Goal: Task Accomplishment & Management: Complete application form

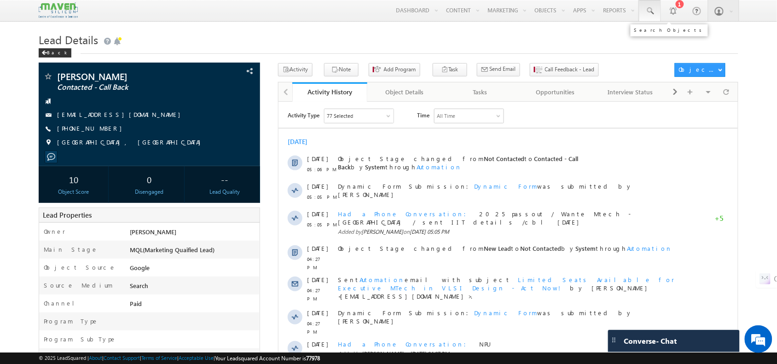
click at [651, 12] on span at bounding box center [650, 10] width 9 height 9
paste input "7013084842"
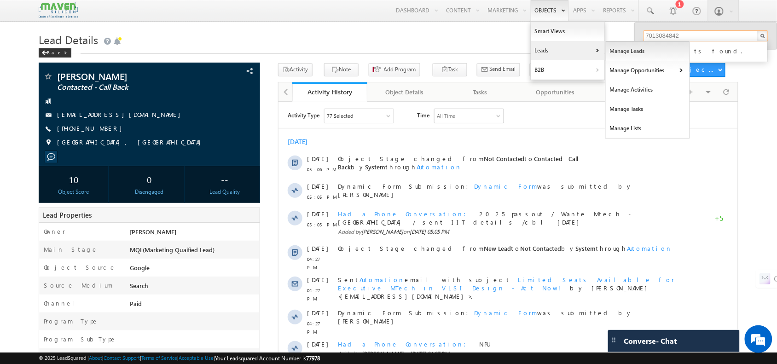
type input "7013084842"
click at [617, 55] on link "Manage Leads" at bounding box center [648, 50] width 84 height 19
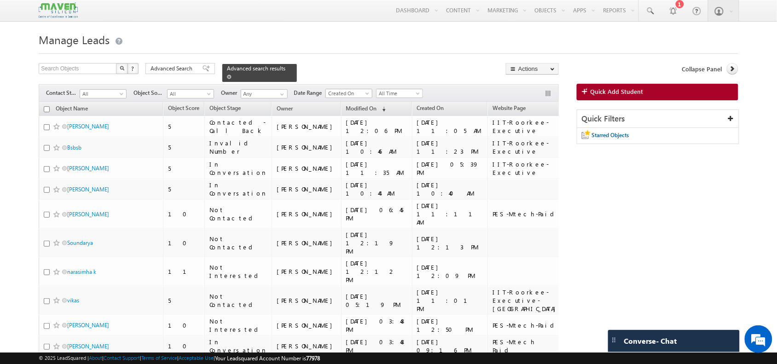
click at [232, 75] on span at bounding box center [229, 77] width 5 height 5
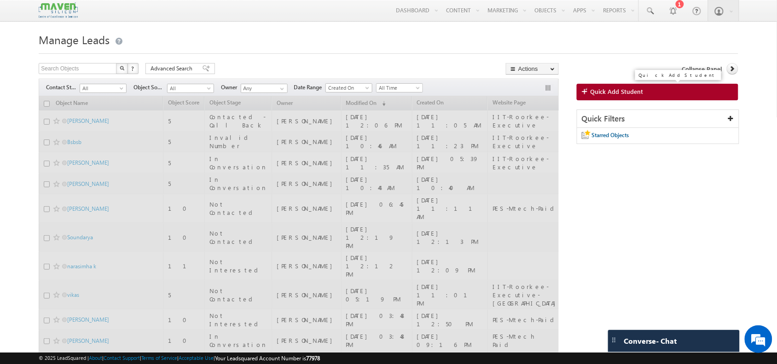
click at [625, 93] on span "Quick Add Student" at bounding box center [617, 91] width 53 height 8
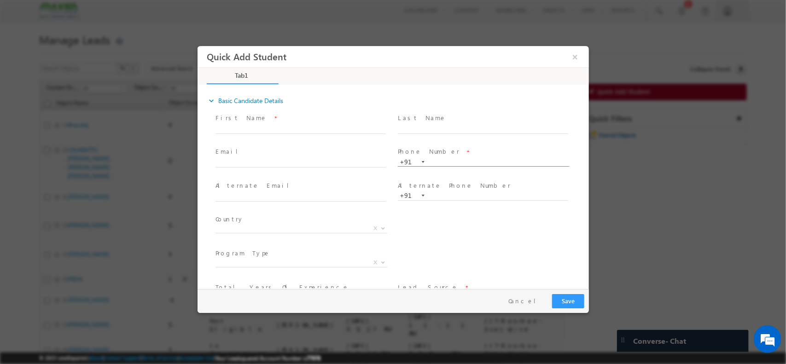
click at [437, 160] on input "text" at bounding box center [482, 161] width 170 height 9
paste input "7013084842"
type input "7013084842"
drag, startPoint x: 499, startPoint y: 170, endPoint x: 506, endPoint y: 174, distance: 7.6
click at [573, 56] on button "×" at bounding box center [575, 56] width 16 height 17
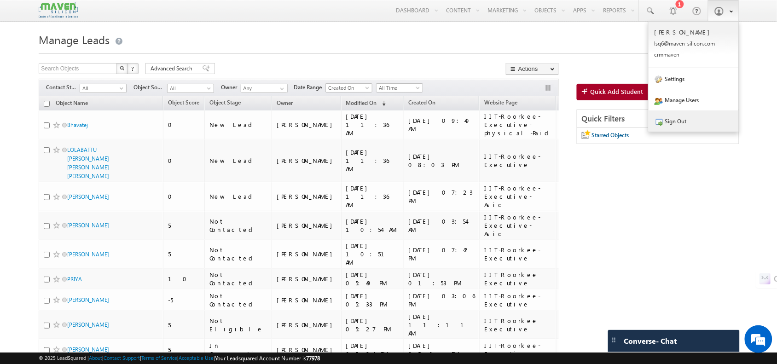
click at [693, 128] on link "Sign Out" at bounding box center [694, 121] width 90 height 21
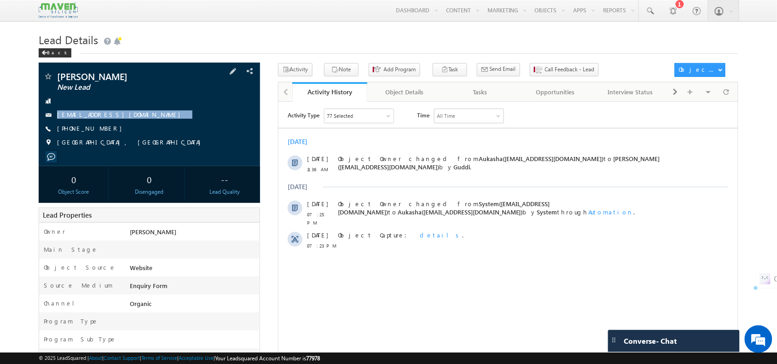
drag, startPoint x: 126, startPoint y: 116, endPoint x: 127, endPoint y: 121, distance: 5.2
click at [127, 121] on div "Kshitij New Lead Itsksphere@gmail.com +91-7021603175" at bounding box center [149, 112] width 212 height 80
copy div "Itsksphere@gmail.com"
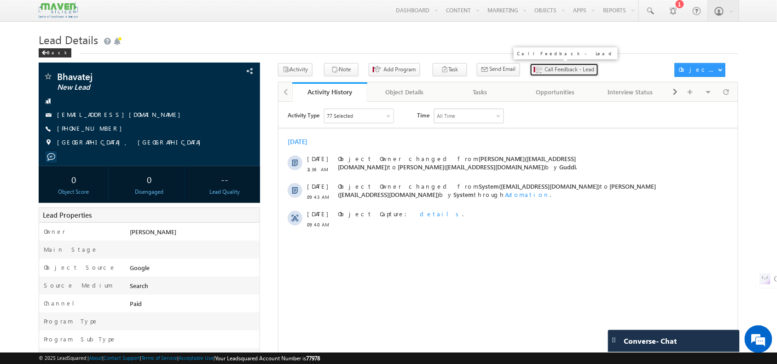
click at [553, 67] on span "Call Feedback - Lead" at bounding box center [570, 69] width 50 height 8
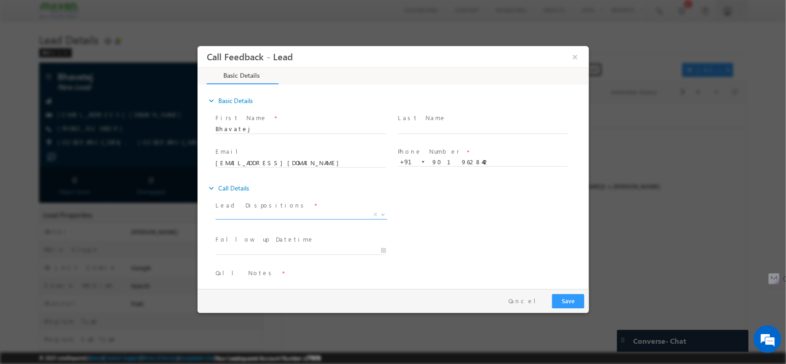
scroll to position [15, 0]
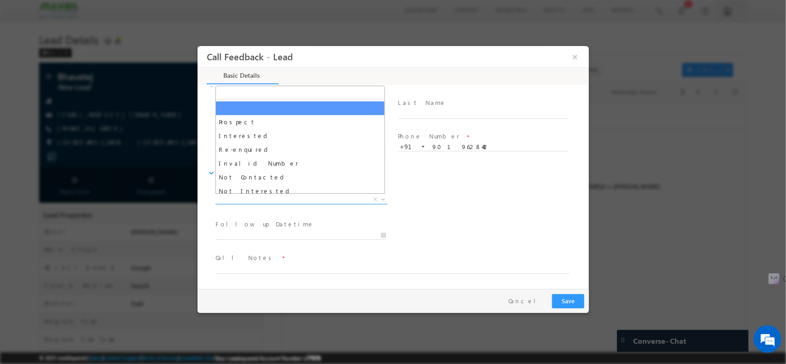
click at [286, 200] on span "X" at bounding box center [301, 199] width 172 height 9
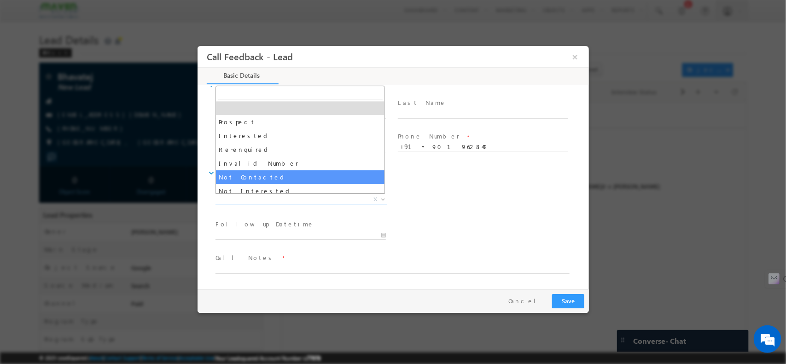
select select "Not Contacted"
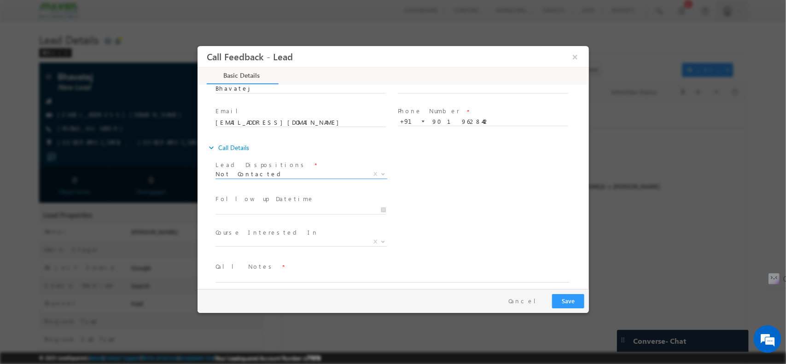
scroll to position [49, 0]
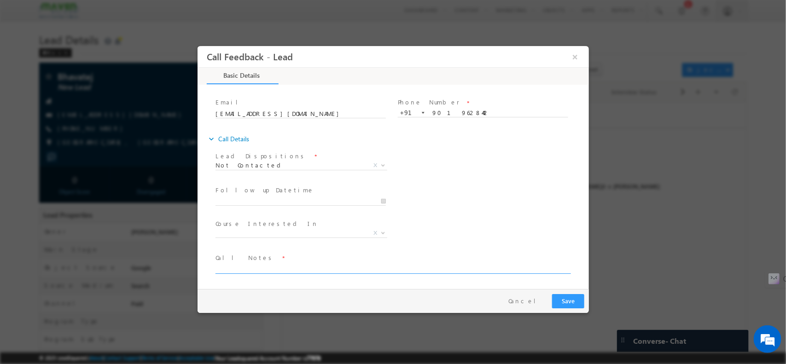
click at [272, 267] on textarea at bounding box center [392, 268] width 354 height 11
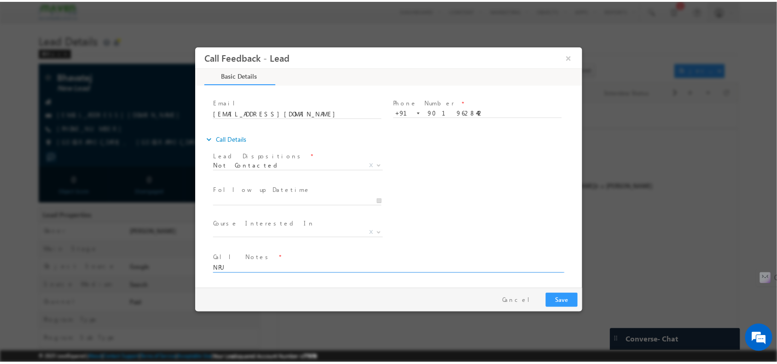
scroll to position [0, 0]
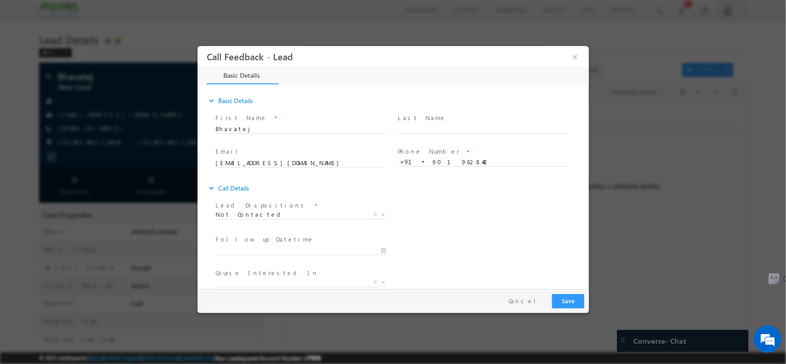
type textarea "NPU"
click at [570, 297] on button "Save" at bounding box center [568, 301] width 32 height 14
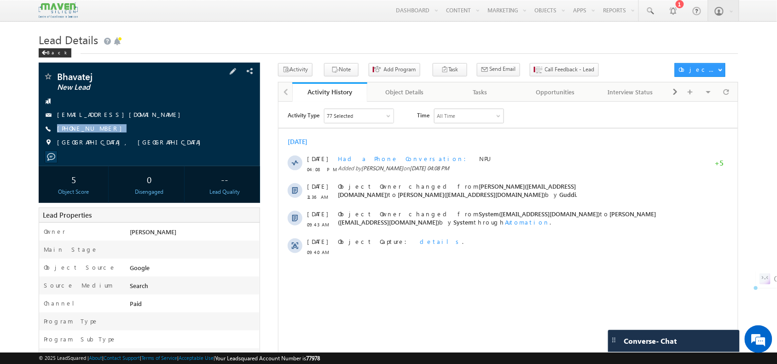
drag, startPoint x: 120, startPoint y: 132, endPoint x: 121, endPoint y: 141, distance: 9.3
click at [121, 141] on div "Bhavatej New Lead bhavatej00@gmail.com +91-9019628442" at bounding box center [149, 112] width 212 height 80
copy div "[PHONE_NUMBER]"
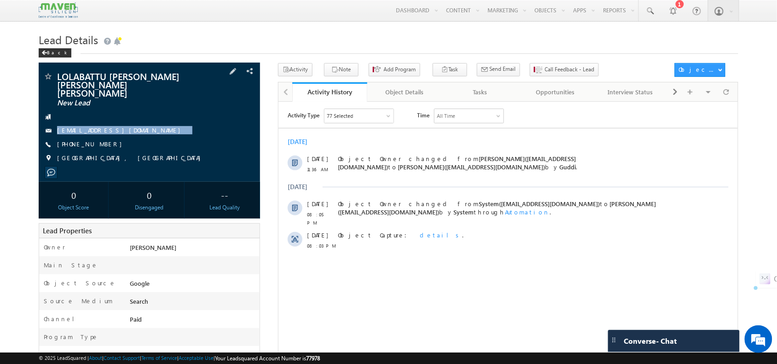
drag, startPoint x: 141, startPoint y: 125, endPoint x: 144, endPoint y: 134, distance: 10.1
click at [144, 134] on div "LOLABATTU [PERSON_NAME] [PERSON_NAME] [PERSON_NAME] New Lead [EMAIL_ADDRESS][DO…" at bounding box center [149, 120] width 212 height 96
copy div "[EMAIL_ADDRESS][DOMAIN_NAME]"
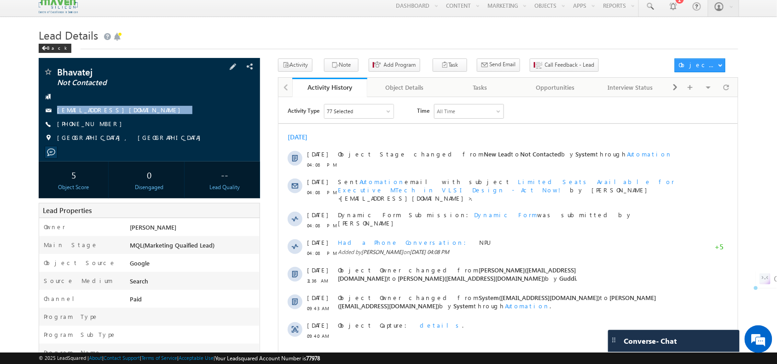
drag, startPoint x: 119, startPoint y: 111, endPoint x: 122, endPoint y: 117, distance: 7.4
click at [122, 117] on div "Bhavatej Not Contacted bhavatej00@gmail.com +91-9019628442" at bounding box center [149, 107] width 212 height 80
copy div "[EMAIL_ADDRESS][DOMAIN_NAME]"
